Goal: Find specific page/section: Find specific page/section

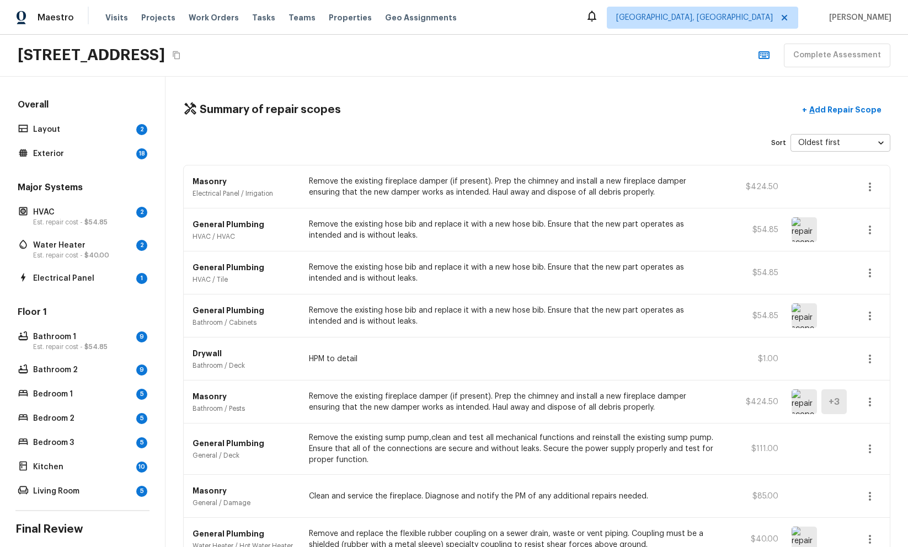
scroll to position [82, 0]
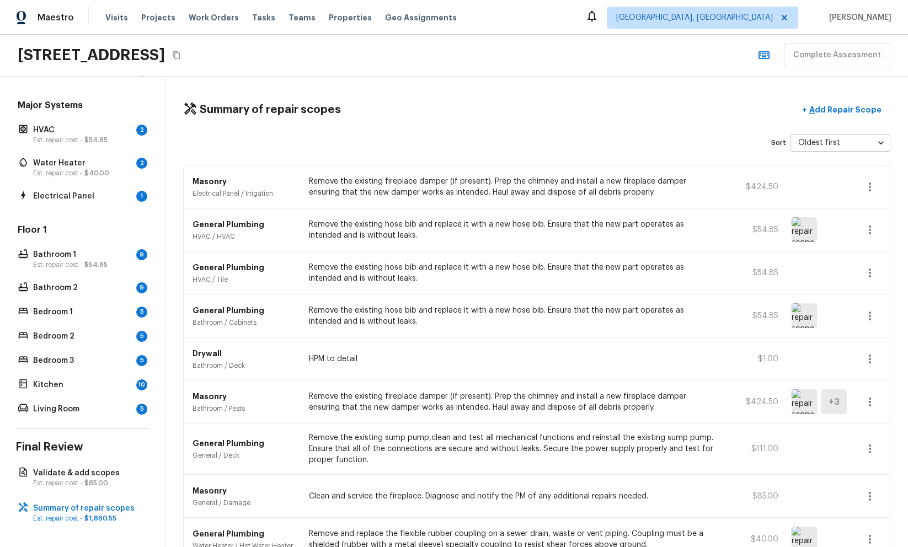
click at [359, 54] on div "1075 S Clifpark Cir, Anaheim, CA 92805 Complete Assessment" at bounding box center [454, 56] width 908 height 42
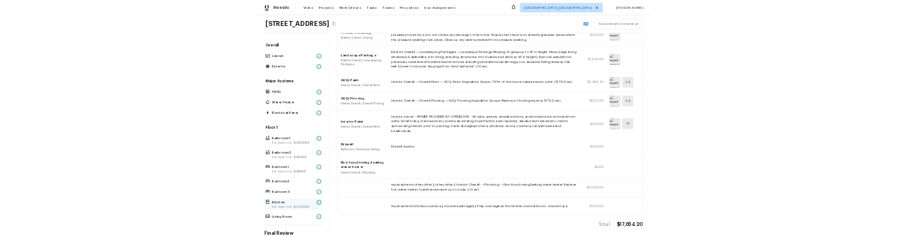
scroll to position [82, 0]
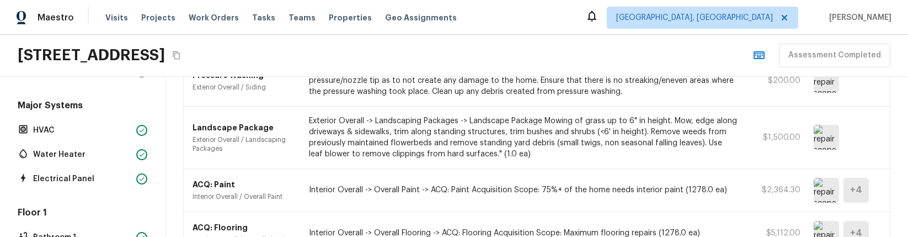
click at [569, 93] on p "Protect areas as needed for pressure washing. Pressure wash the siding on the h…" at bounding box center [523, 80] width 429 height 33
